Goal: Navigation & Orientation: Find specific page/section

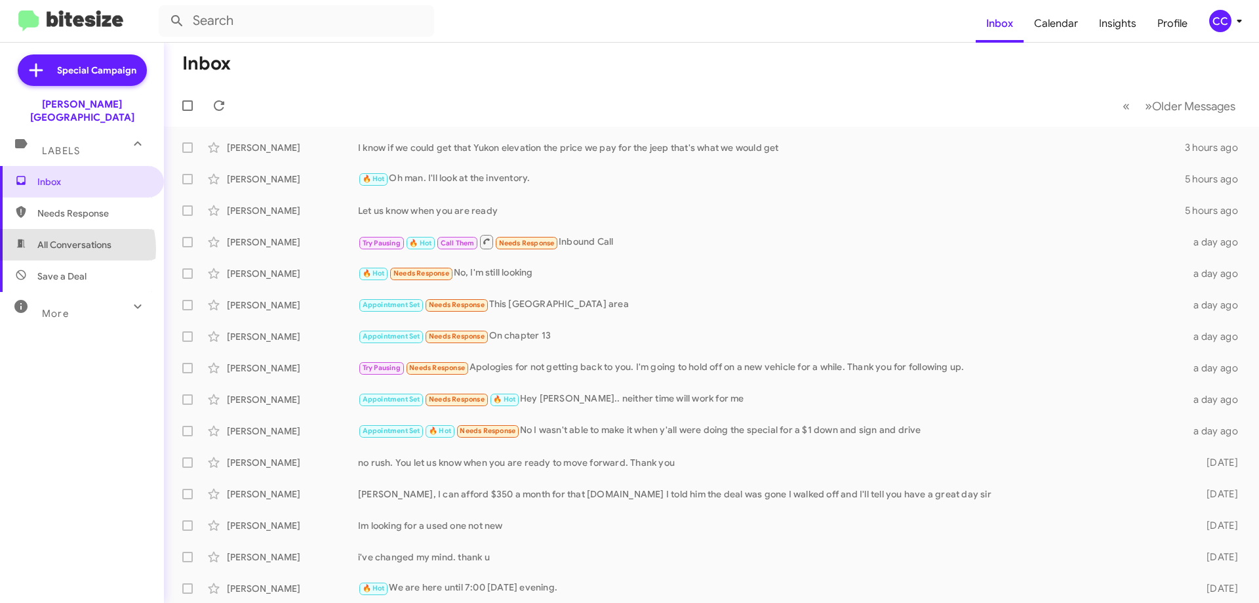
click at [62, 238] on span "All Conversations" at bounding box center [74, 244] width 74 height 13
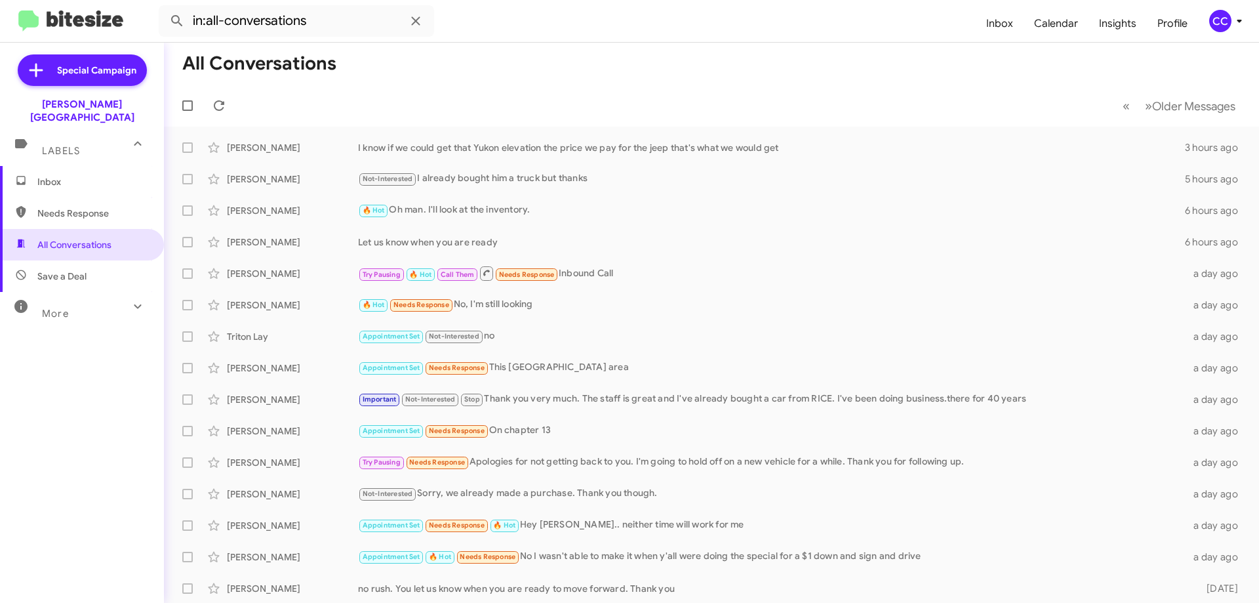
click at [84, 207] on span "Needs Response" at bounding box center [92, 213] width 111 height 13
type input "in:needs-response"
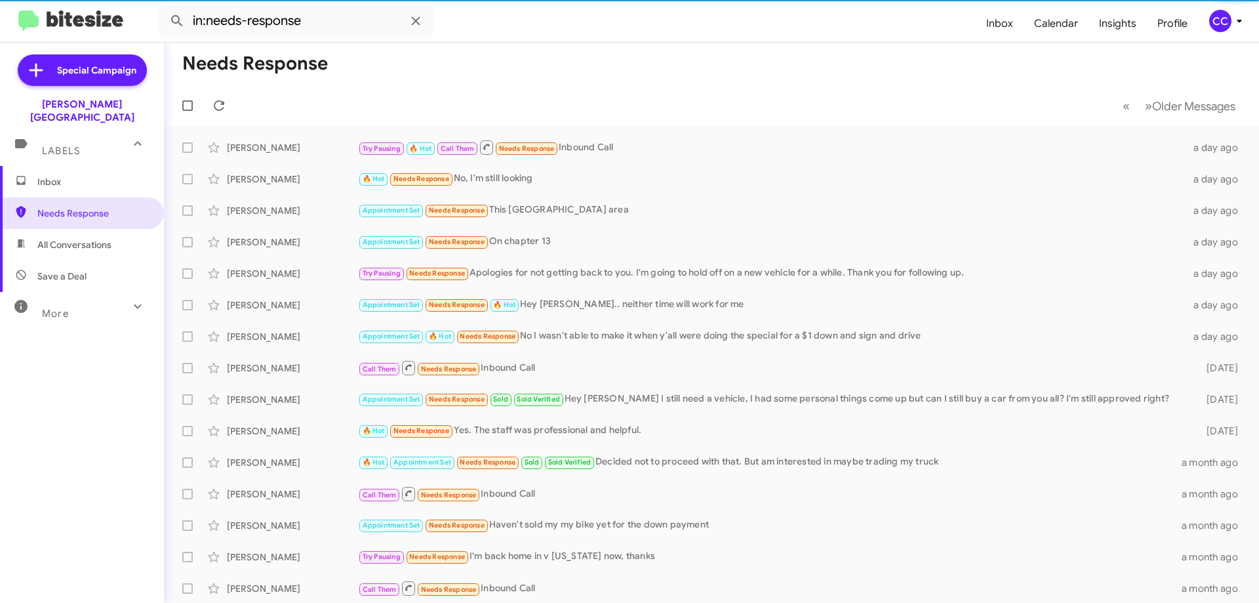
click at [37, 166] on span "Inbox" at bounding box center [82, 181] width 164 height 31
